Goal: Transaction & Acquisition: Purchase product/service

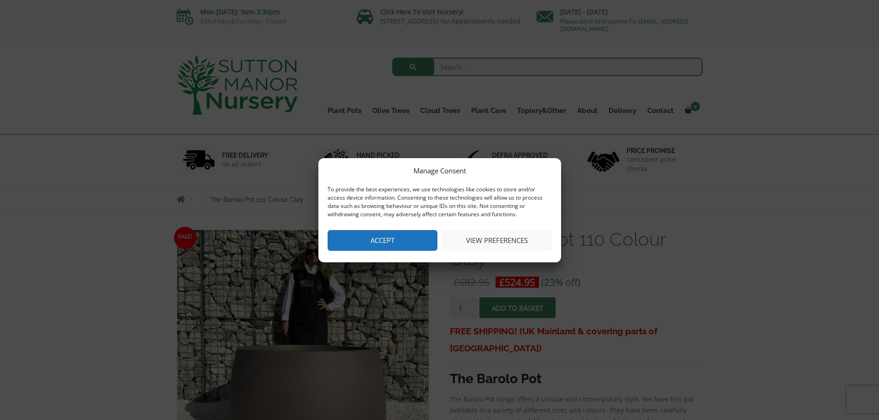
click at [403, 246] on button "Accept" at bounding box center [383, 240] width 110 height 21
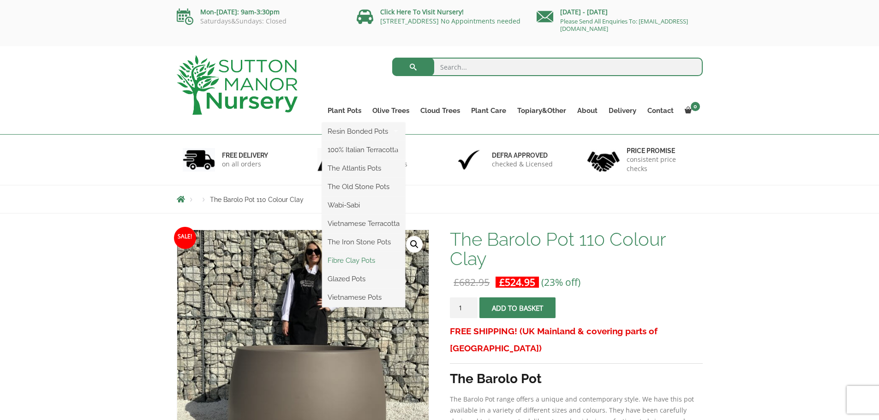
click at [376, 264] on link "Fibre Clay Pots" at bounding box center [363, 261] width 83 height 14
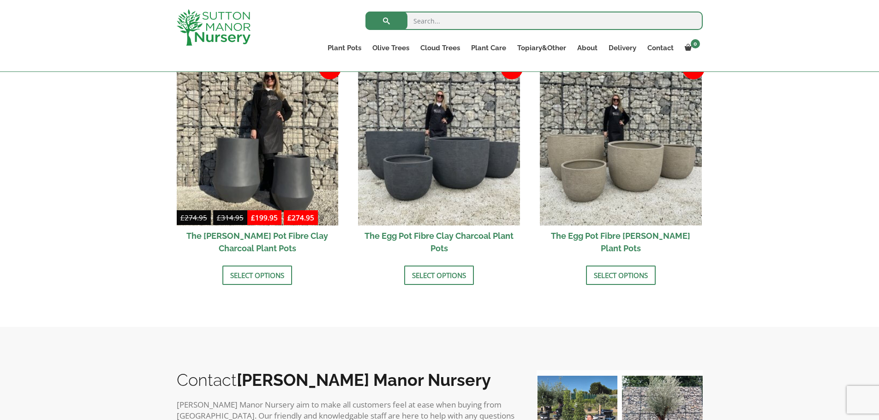
scroll to position [323, 0]
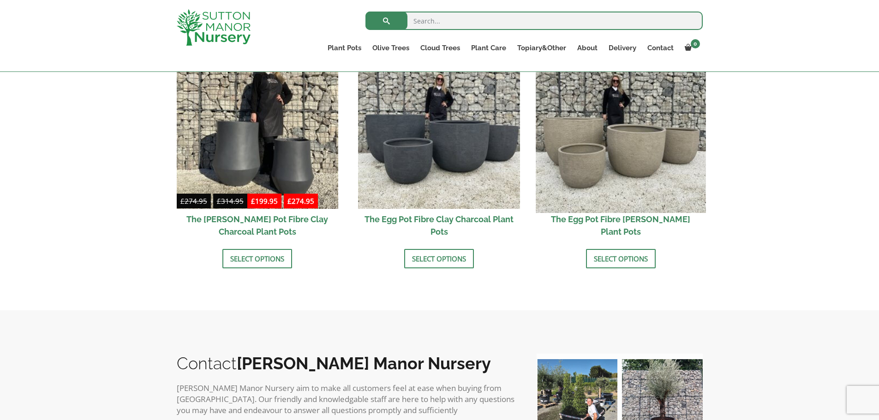
click at [616, 122] on img at bounding box center [621, 128] width 170 height 170
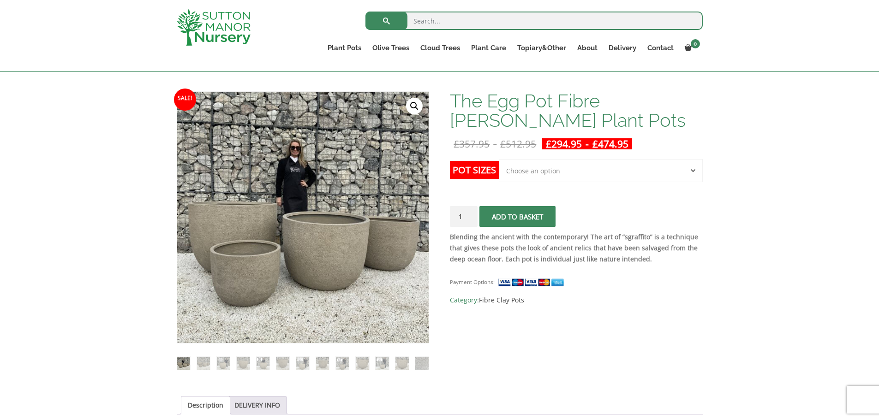
scroll to position [138, 0]
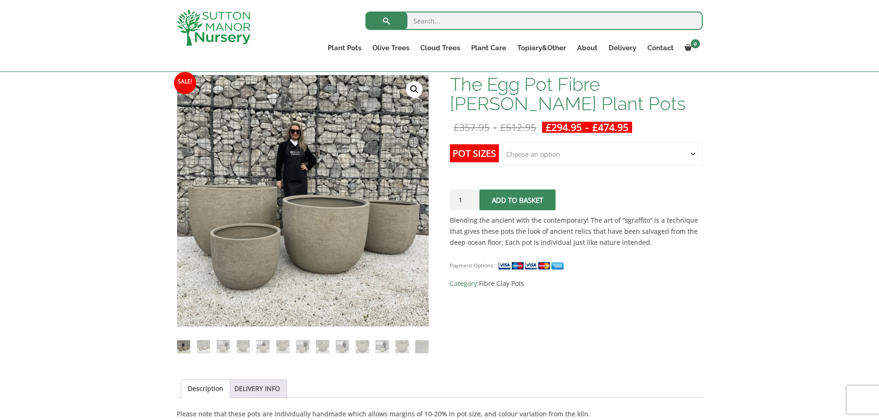
click at [480, 155] on label "Pot Sizes" at bounding box center [474, 153] width 49 height 18
click at [499, 155] on select "Choose an option Click here to buy the 5th To Largest Pot In The Picture Click …" at bounding box center [601, 154] width 204 height 23
click at [539, 156] on select "Choose an option Click here to buy the 5th To Largest Pot In The Picture Click …" at bounding box center [601, 154] width 204 height 23
click at [499, 143] on select "Choose an option Click here to buy the 5th To Largest Pot In The Picture Click …" at bounding box center [601, 154] width 204 height 23
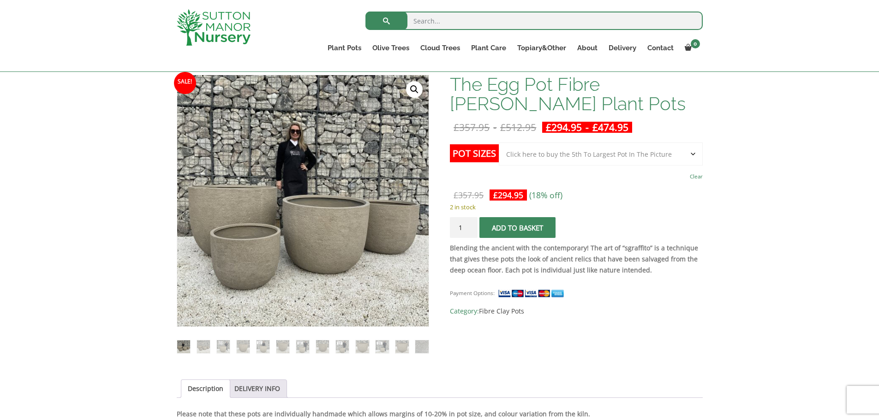
click at [564, 158] on select "Choose an option Click here to buy the 5th To Largest Pot In The Picture Click …" at bounding box center [601, 154] width 204 height 23
click at [499, 143] on select "Choose an option Click here to buy the 5th To Largest Pot In The Picture Click …" at bounding box center [601, 154] width 204 height 23
click at [590, 156] on select "Choose an option Click here to buy the 5th To Largest Pot In The Picture Click …" at bounding box center [601, 154] width 204 height 23
click at [499, 143] on select "Choose an option Click here to buy the 5th To Largest Pot In The Picture Click …" at bounding box center [601, 154] width 204 height 23
select select "Click here to buy the 5th To Largest Pot In The Picture"
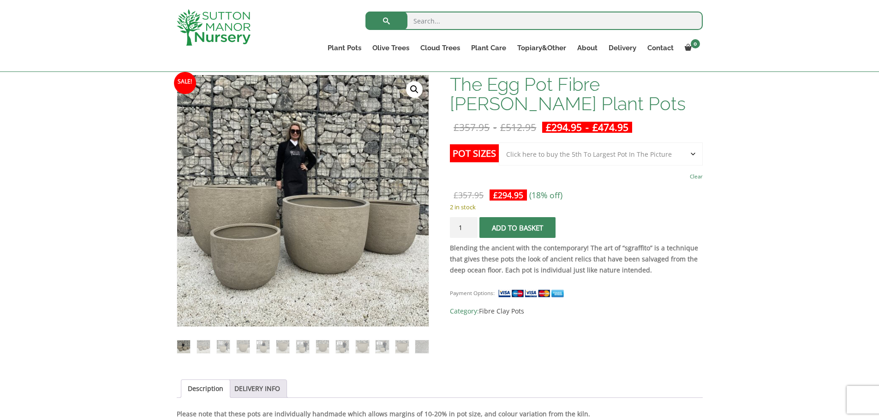
click at [566, 155] on select "Choose an option Click here to buy the 5th To Largest Pot In The Picture Click …" at bounding box center [601, 154] width 204 height 23
drag, startPoint x: 566, startPoint y: 155, endPoint x: 577, endPoint y: 199, distance: 46.2
click at [566, 155] on select "Choose an option Click here to buy the 5th To Largest Pot In The Picture Click …" at bounding box center [601, 154] width 204 height 23
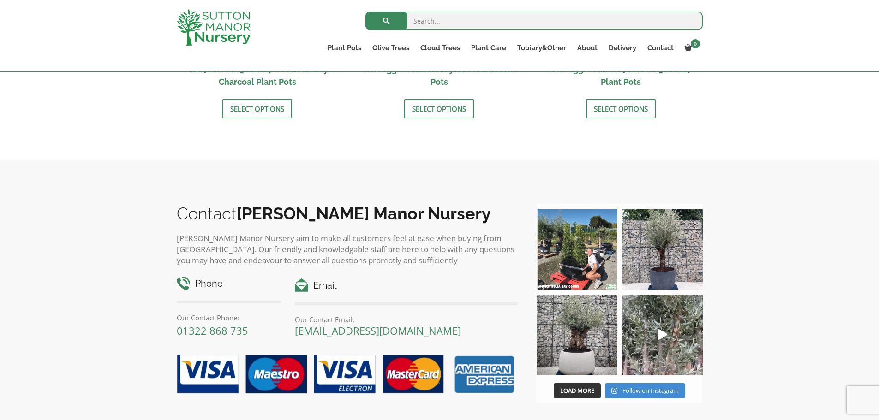
scroll to position [508, 0]
